Goal: Complete application form

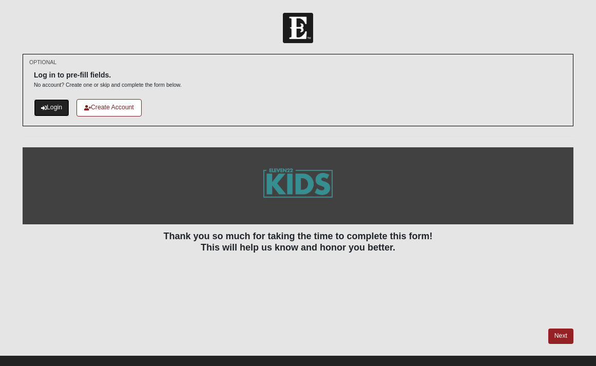
click at [55, 103] on link "Login" at bounding box center [51, 107] width 35 height 17
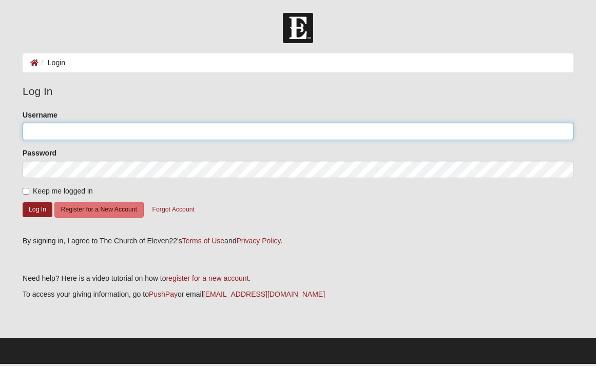
click at [125, 138] on input "Username" at bounding box center [298, 131] width 551 height 17
type input "katiereich"
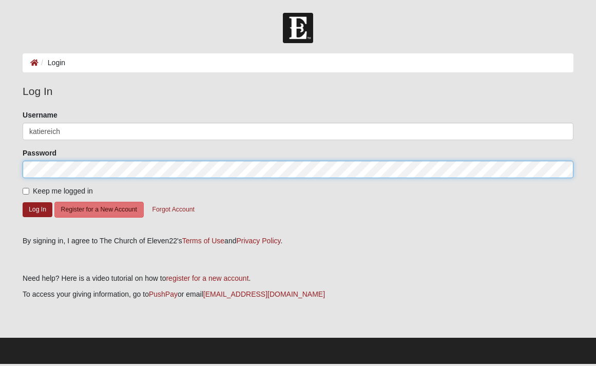
click at [23, 202] on button "Log In" at bounding box center [38, 209] width 30 height 15
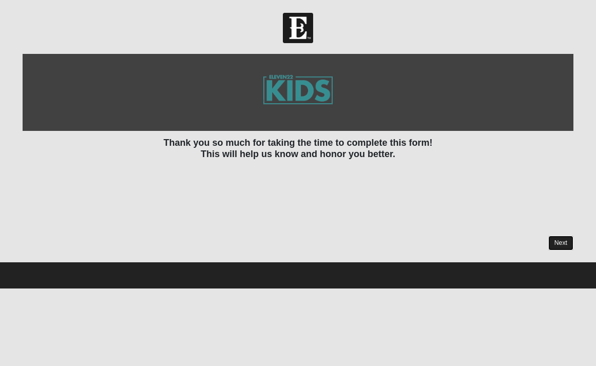
click at [557, 241] on link "Next" at bounding box center [560, 243] width 25 height 15
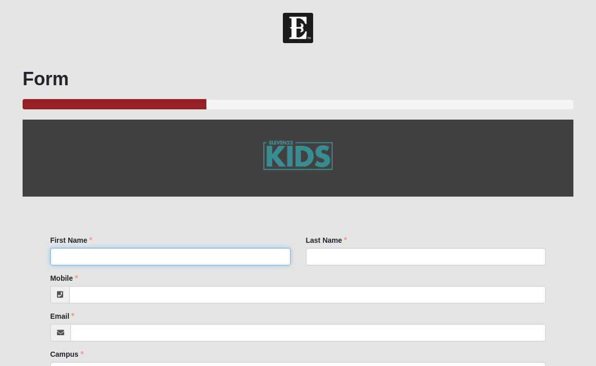
click at [230, 258] on input "First Name" at bounding box center [170, 256] width 240 height 17
type input "Katie"
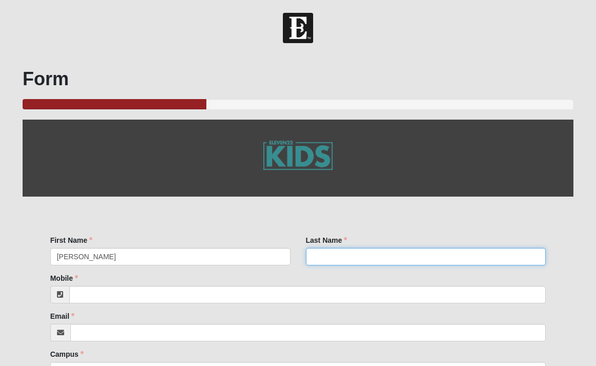
click at [400, 259] on input "Last Name" at bounding box center [426, 256] width 240 height 17
type input "Reich"
drag, startPoint x: 344, startPoint y: 259, endPoint x: 266, endPoint y: 252, distance: 77.8
click at [266, 252] on div "First Name Katie First Name is required. Last Name Reich Last Name is required." at bounding box center [298, 254] width 511 height 38
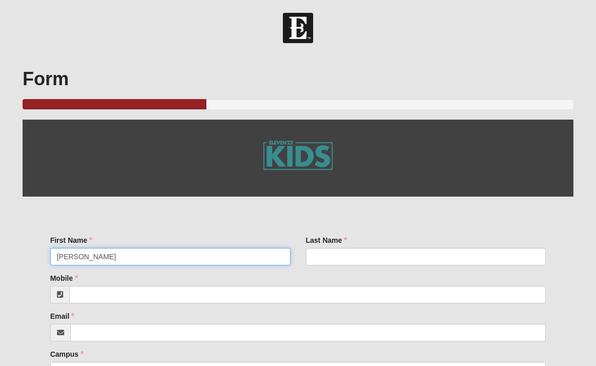
drag, startPoint x: 106, startPoint y: 256, endPoint x: 100, endPoint y: 255, distance: 6.8
click at [104, 256] on input "Katie" at bounding box center [170, 256] width 240 height 17
drag, startPoint x: 100, startPoint y: 255, endPoint x: 52, endPoint y: 251, distance: 47.9
click at [52, 251] on input "Katie" at bounding box center [170, 256] width 240 height 17
